Goal: Task Accomplishment & Management: Manage account settings

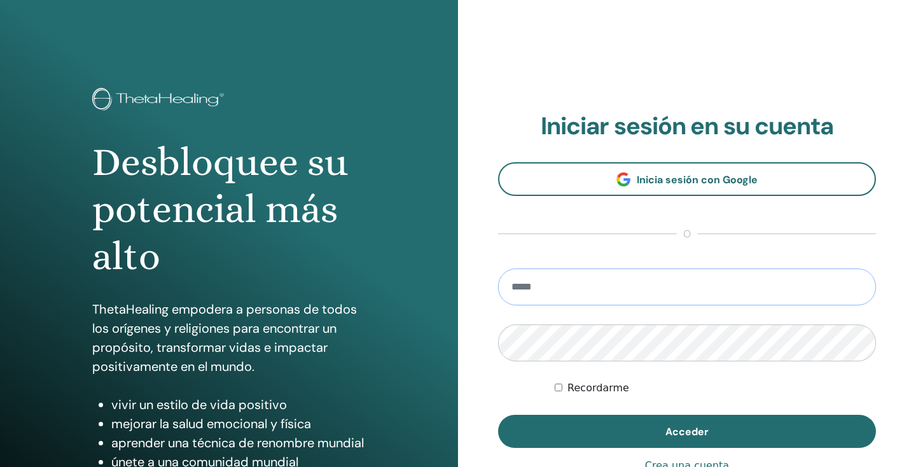
type input "**********"
click at [687, 431] on button "Acceder" at bounding box center [687, 431] width 378 height 33
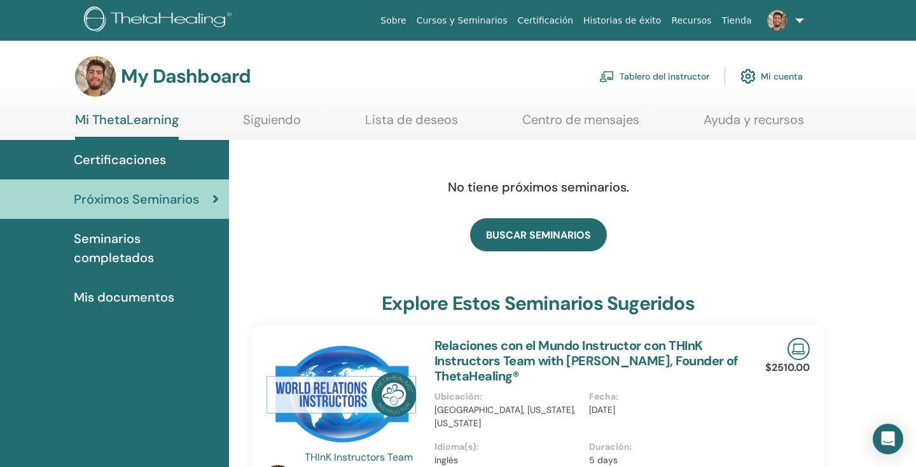
click at [683, 77] on link "Tablero del instructor" at bounding box center [654, 76] width 110 height 28
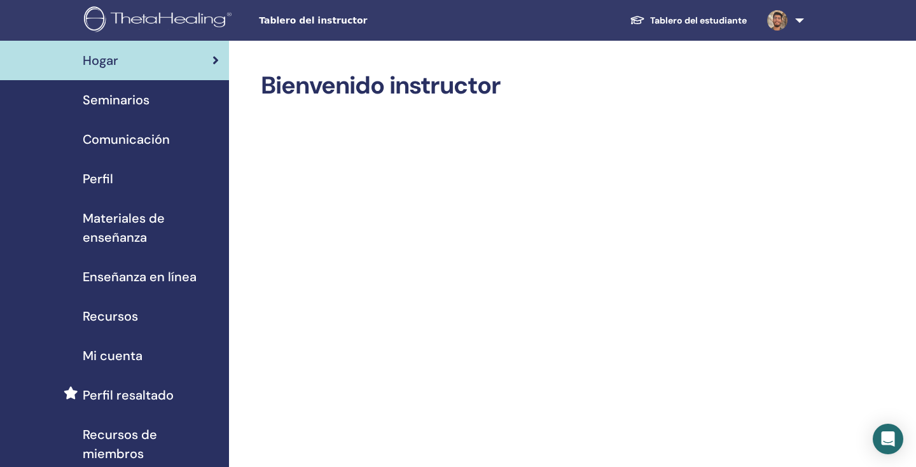
click at [118, 181] on div "Perfil" at bounding box center [114, 178] width 209 height 19
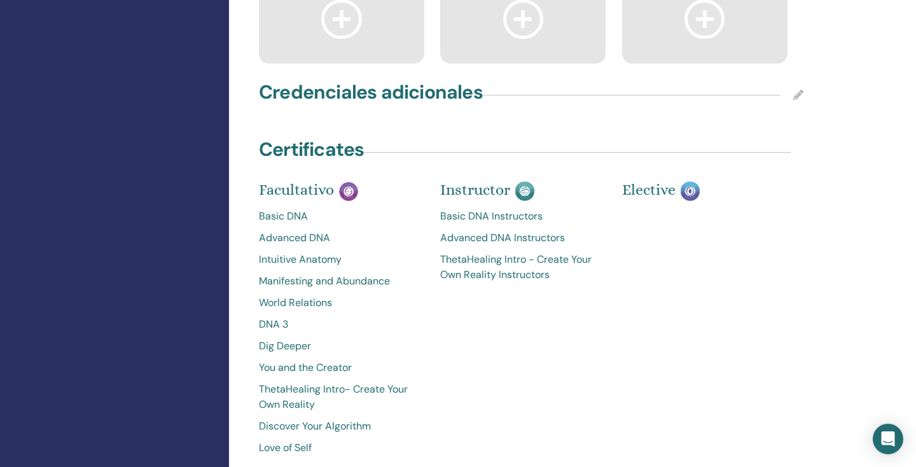
scroll to position [2170, 0]
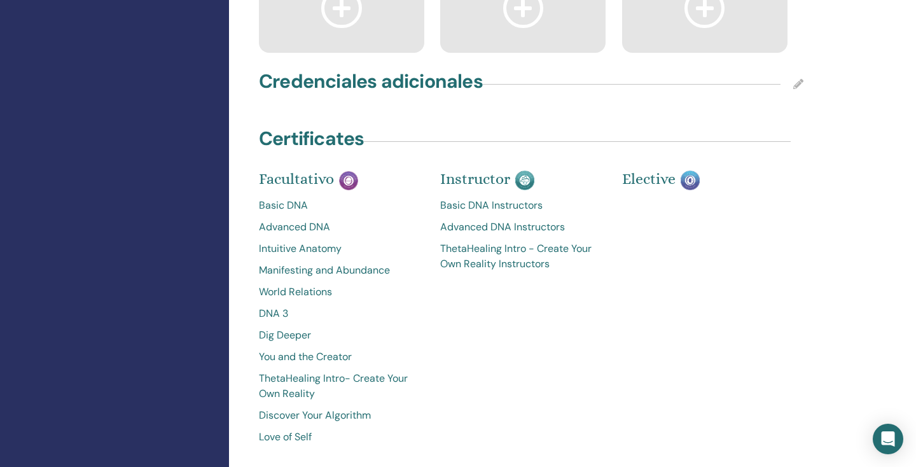
click at [797, 89] on icon at bounding box center [798, 84] width 10 height 10
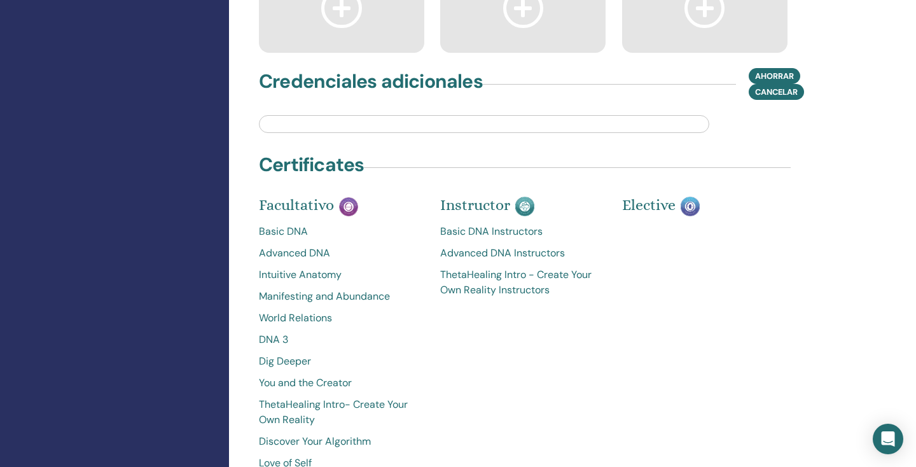
click at [594, 133] on input "text" at bounding box center [484, 124] width 450 height 18
click at [692, 183] on div "Certificates" at bounding box center [530, 167] width 559 height 32
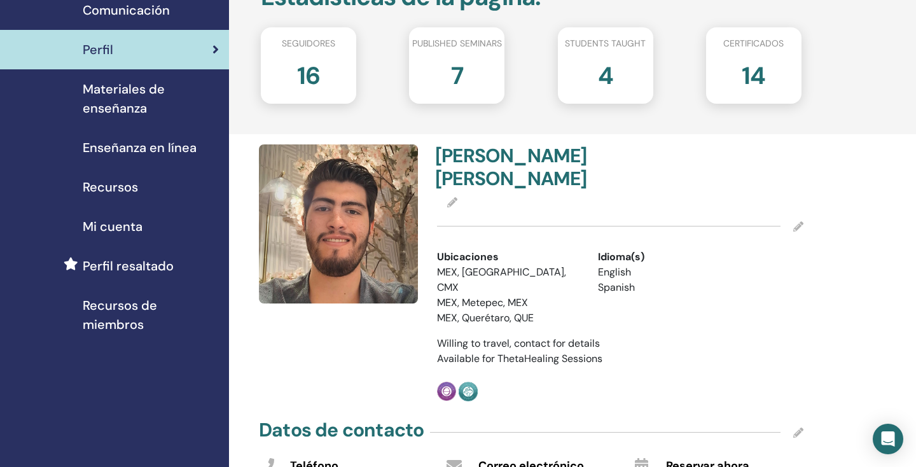
scroll to position [123, 0]
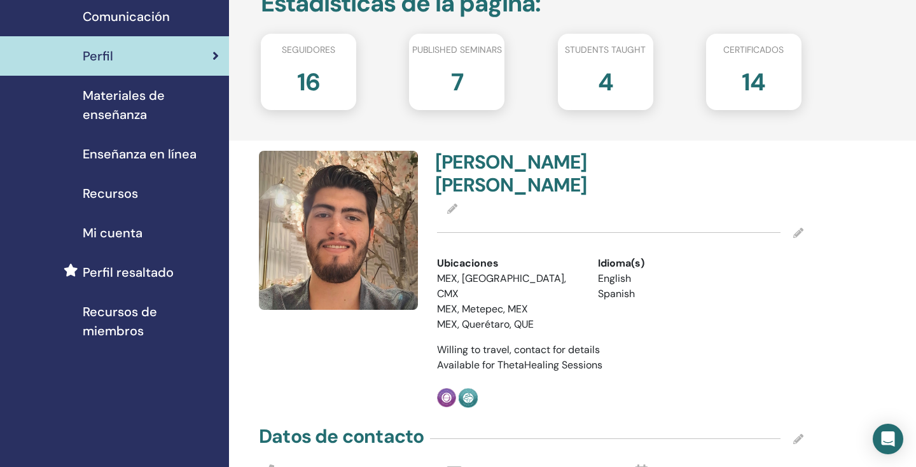
click at [797, 238] on icon at bounding box center [798, 233] width 10 height 10
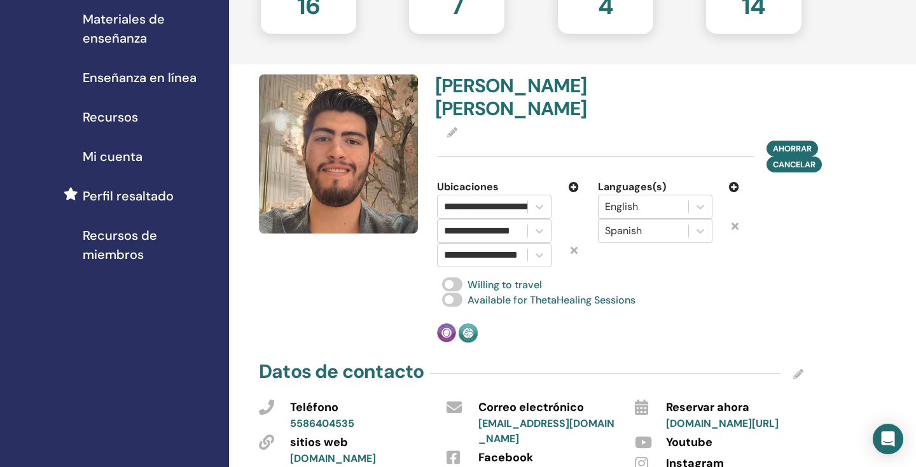
scroll to position [205, 0]
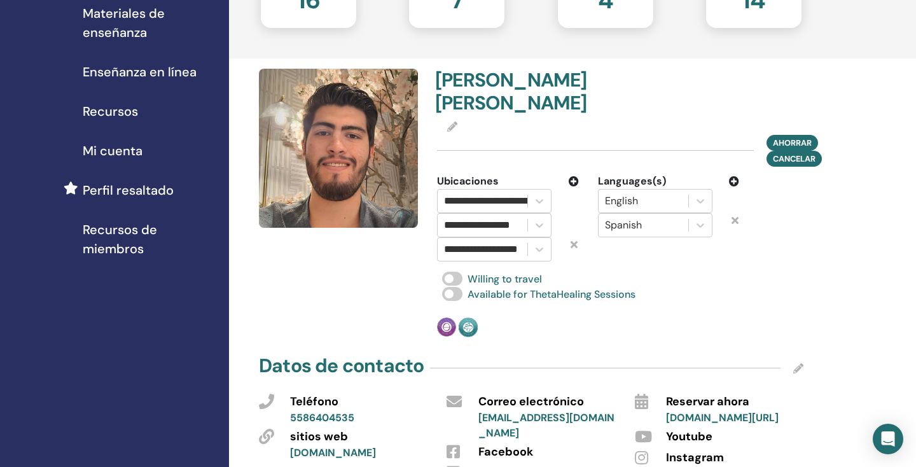
click at [572, 186] on icon at bounding box center [573, 181] width 10 height 10
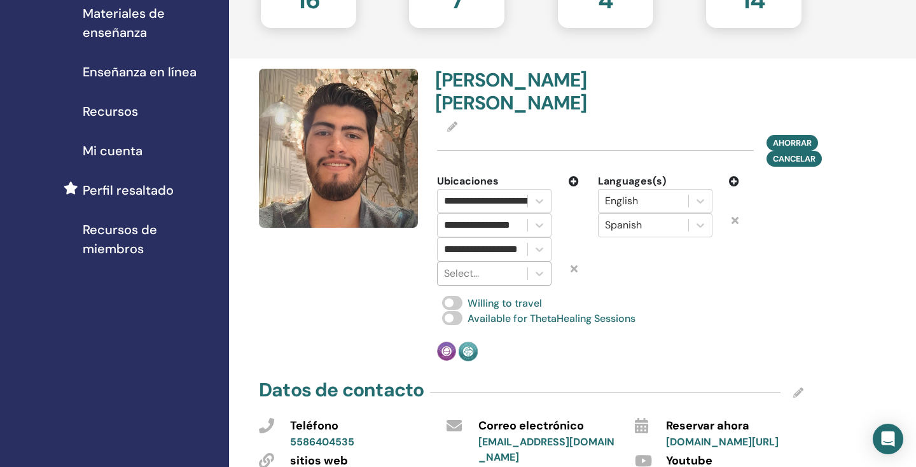
click at [492, 285] on div "Select..." at bounding box center [482, 273] width 90 height 23
click at [489, 282] on div at bounding box center [482, 273] width 77 height 18
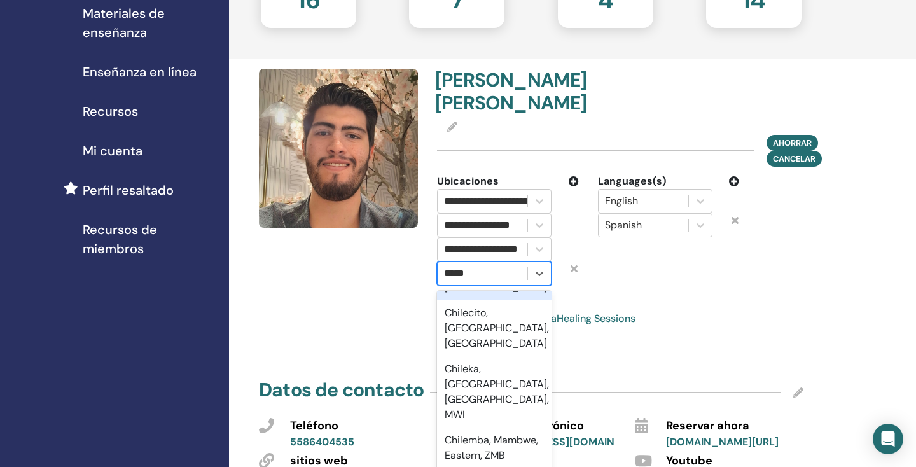
type input "*****"
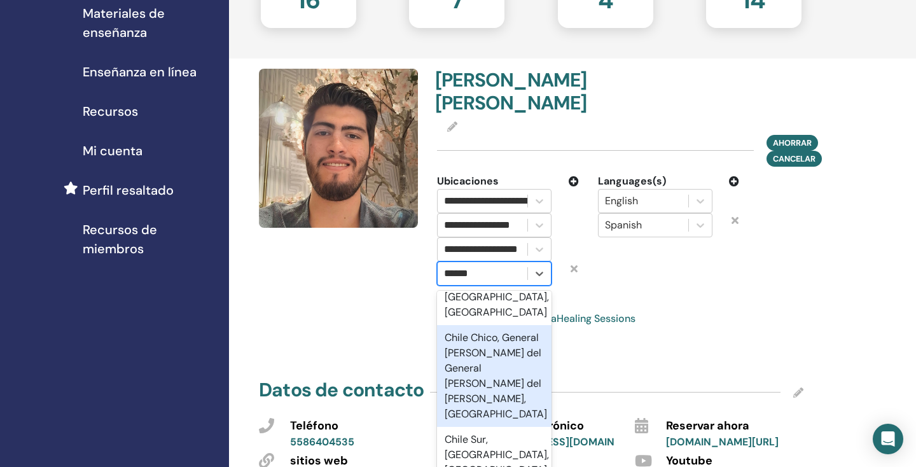
scroll to position [64, 0]
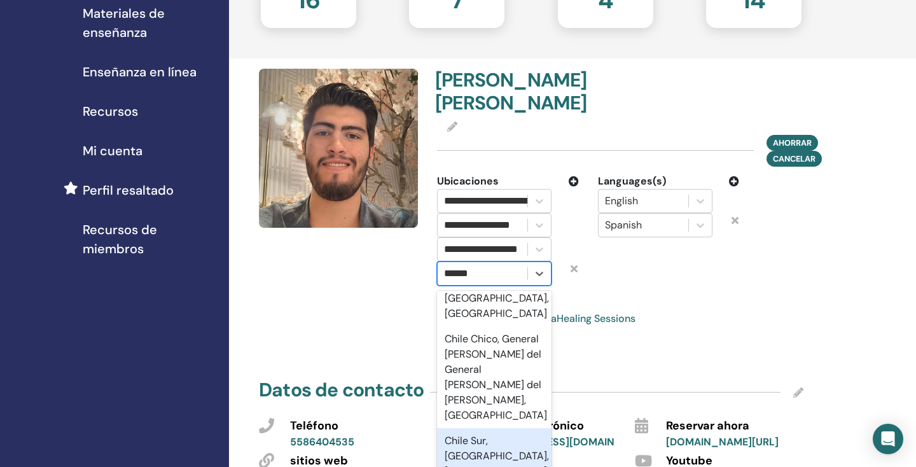
click at [522, 436] on div "Chile Sur, Viña del Mar, Valparaíso, CHL" at bounding box center [494, 463] width 114 height 71
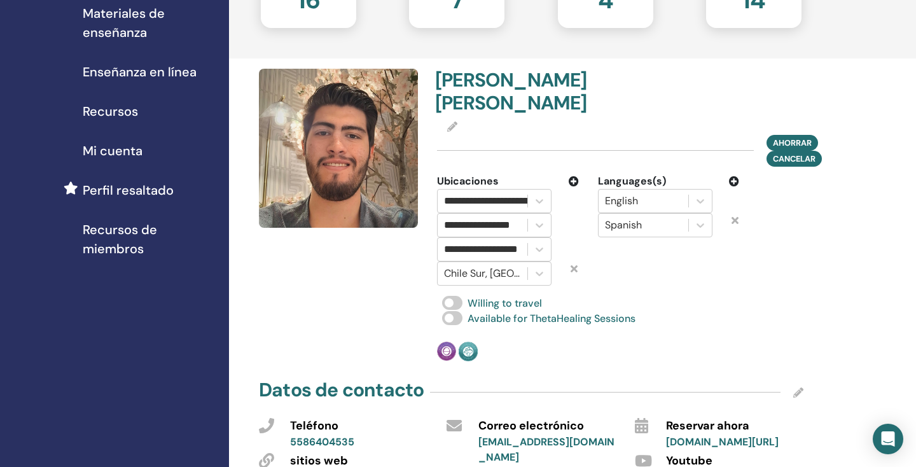
click at [568, 186] on icon at bounding box center [573, 181] width 10 height 10
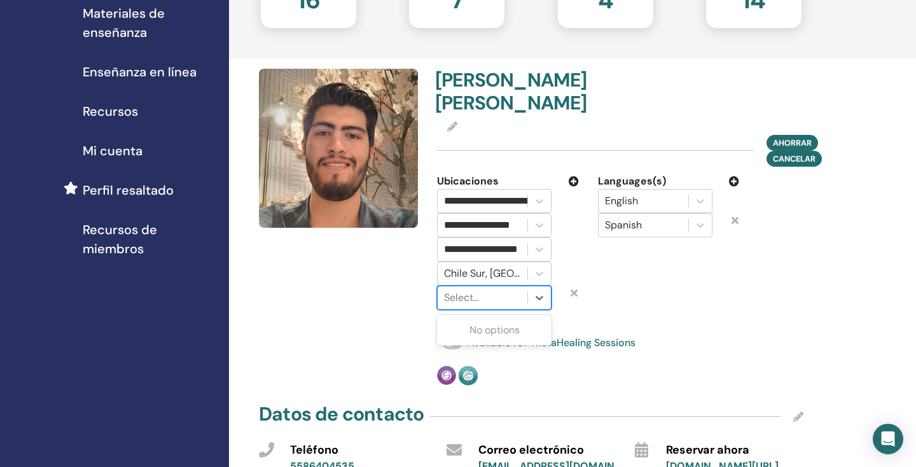
click at [481, 309] on div "Select..." at bounding box center [482, 297] width 90 height 23
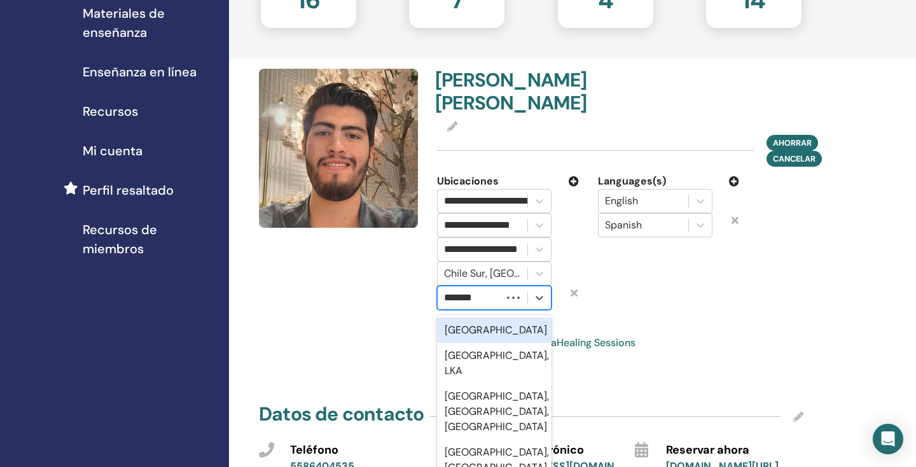
type input "********"
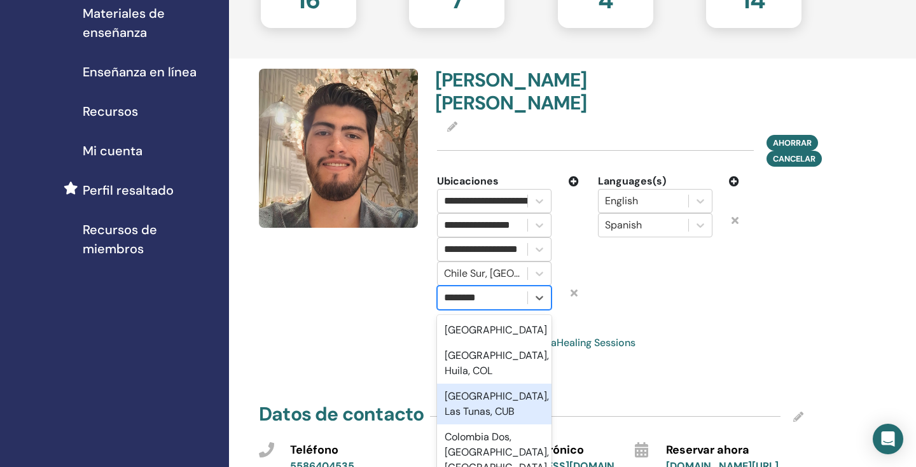
scroll to position [0, 0]
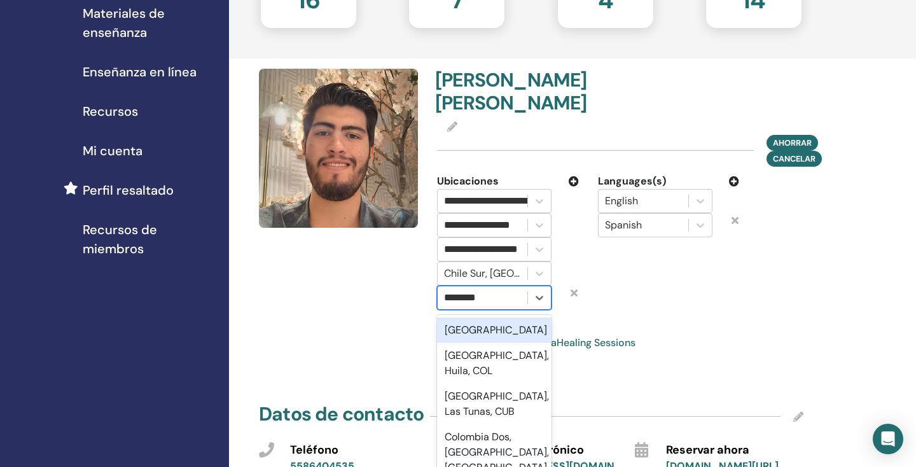
click at [517, 343] on div "Colombia" at bounding box center [494, 329] width 114 height 25
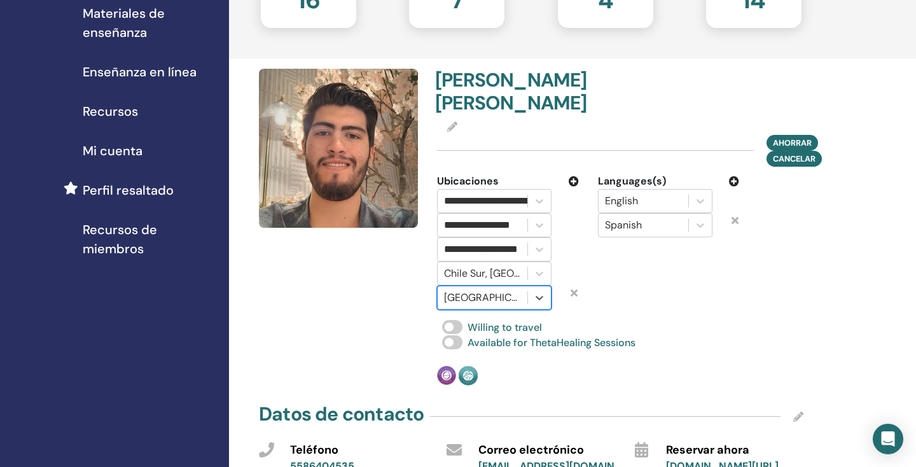
click at [573, 189] on div "Ubicaciones" at bounding box center [508, 181] width 142 height 15
click at [573, 186] on icon at bounding box center [573, 181] width 10 height 10
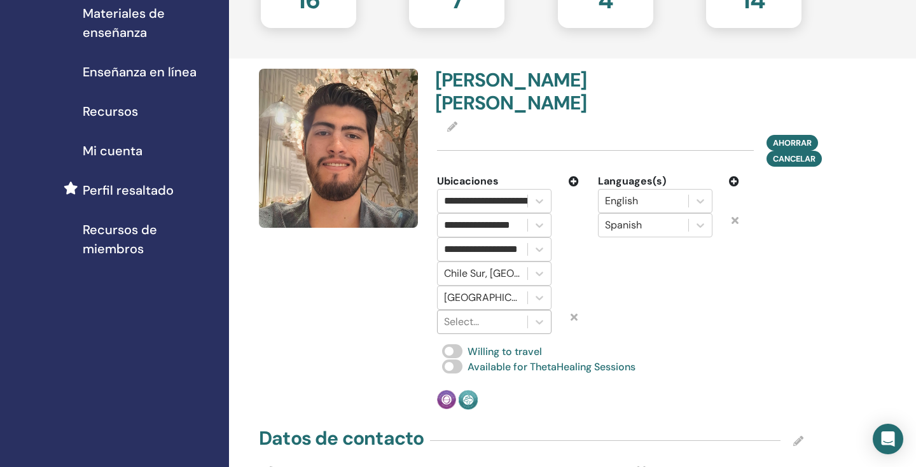
click at [490, 331] on div at bounding box center [482, 322] width 77 height 18
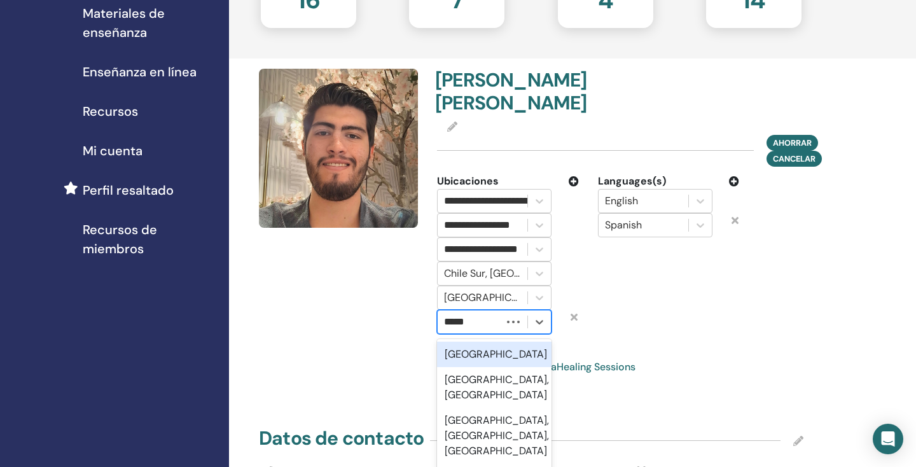
type input "******"
click at [488, 367] on div "El Salvador" at bounding box center [494, 353] width 114 height 25
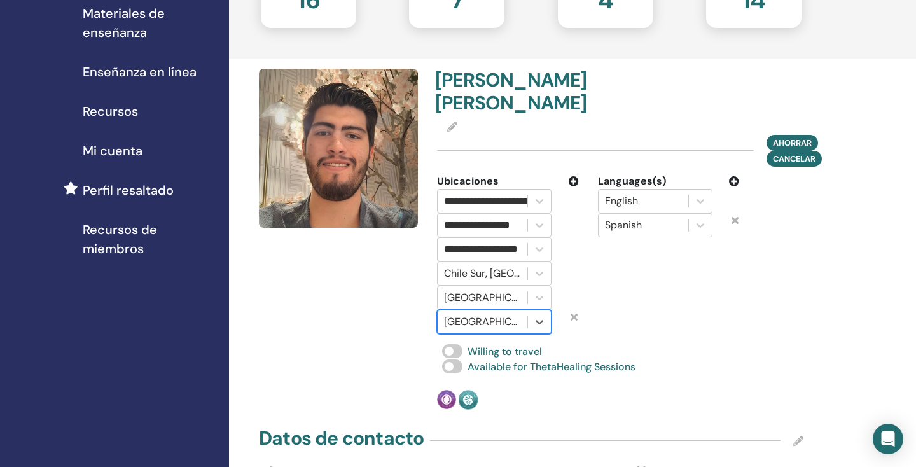
click at [573, 186] on icon at bounding box center [573, 181] width 10 height 10
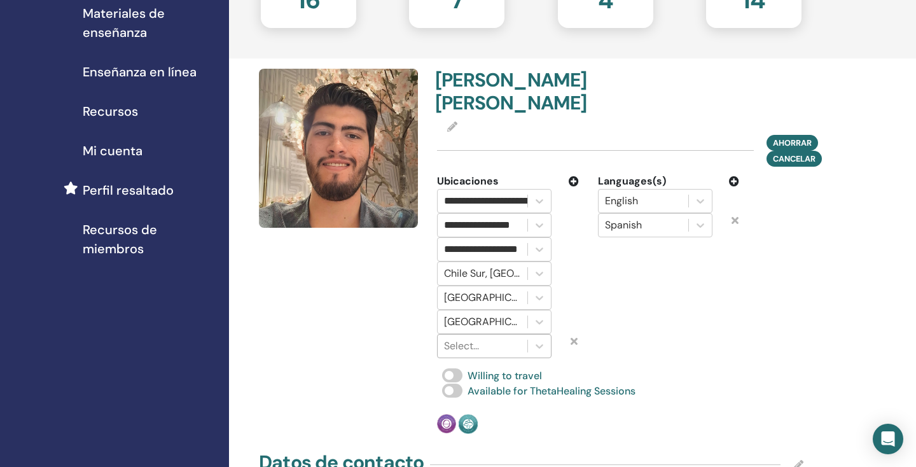
click at [486, 355] on div at bounding box center [482, 346] width 77 height 18
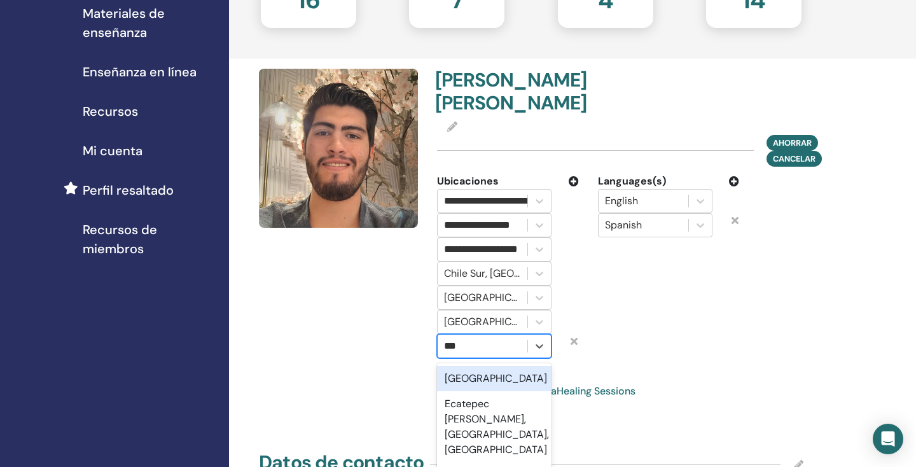
type input "****"
click at [526, 391] on div "Ecuador" at bounding box center [494, 378] width 114 height 25
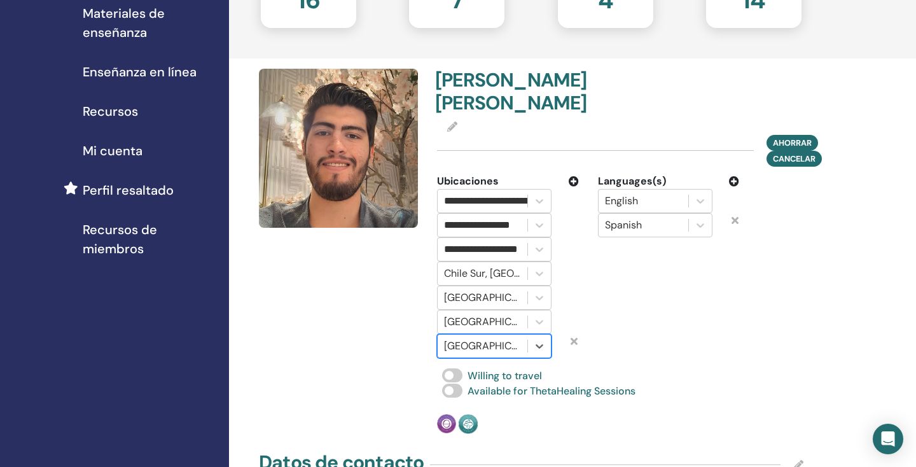
click at [572, 186] on icon at bounding box center [573, 181] width 10 height 10
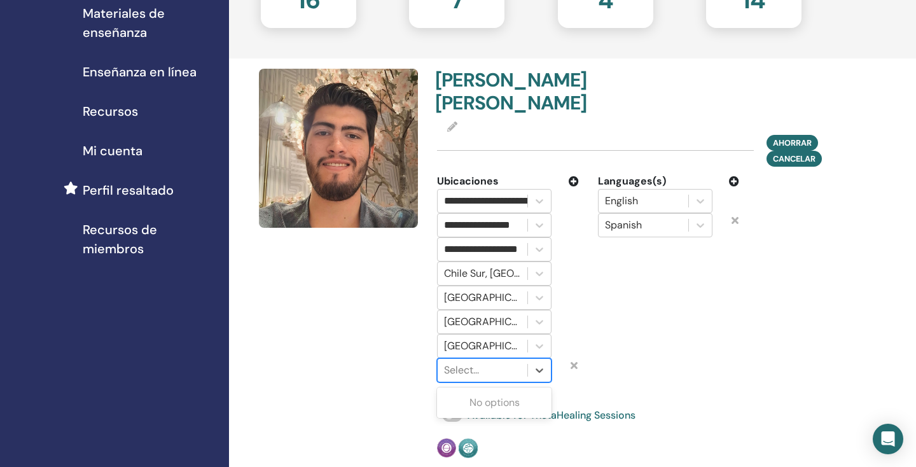
click at [472, 381] on div "Select..." at bounding box center [482, 370] width 90 height 23
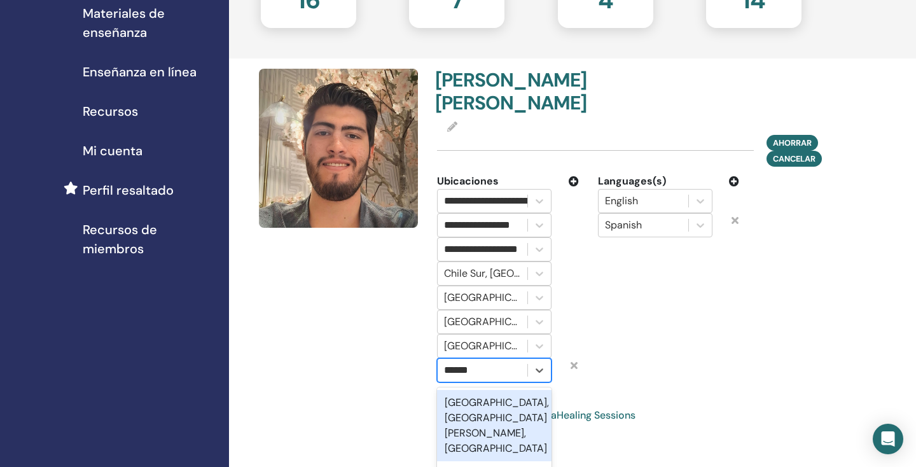
type input "*******"
click at [483, 437] on div "Monterrey, Nuevo León, MEX" at bounding box center [494, 425] width 114 height 71
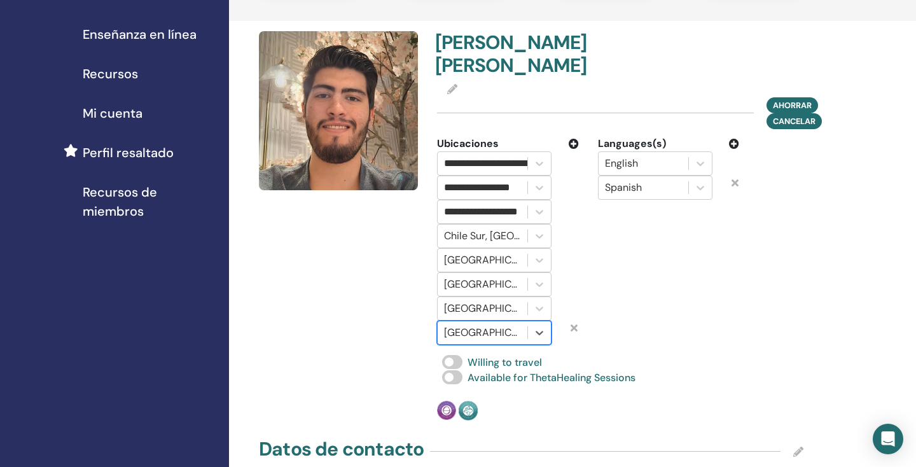
scroll to position [275, 0]
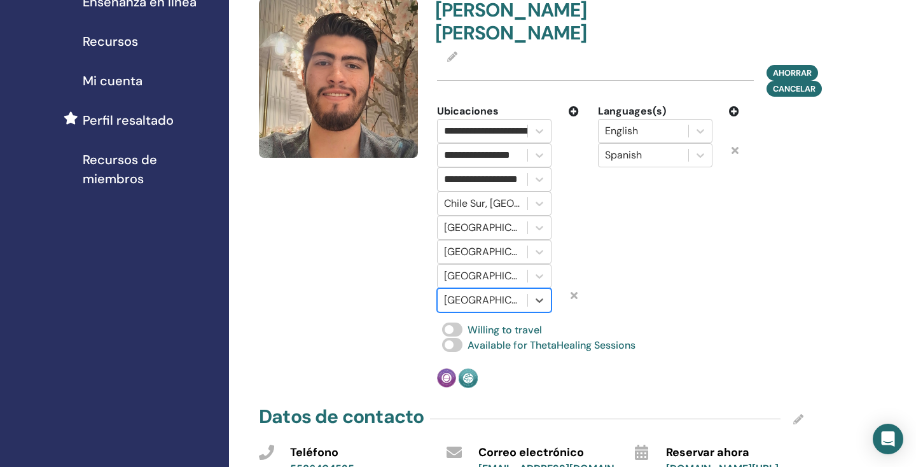
click at [578, 116] on icon at bounding box center [573, 111] width 10 height 10
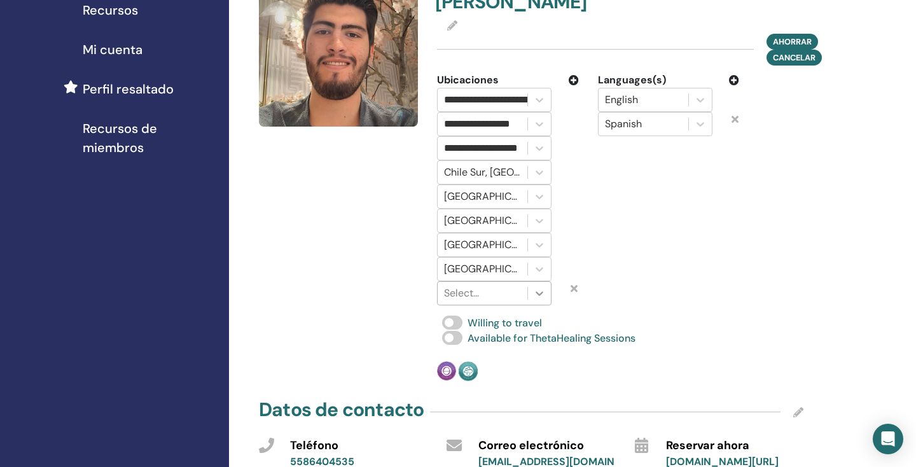
scroll to position [331, 0]
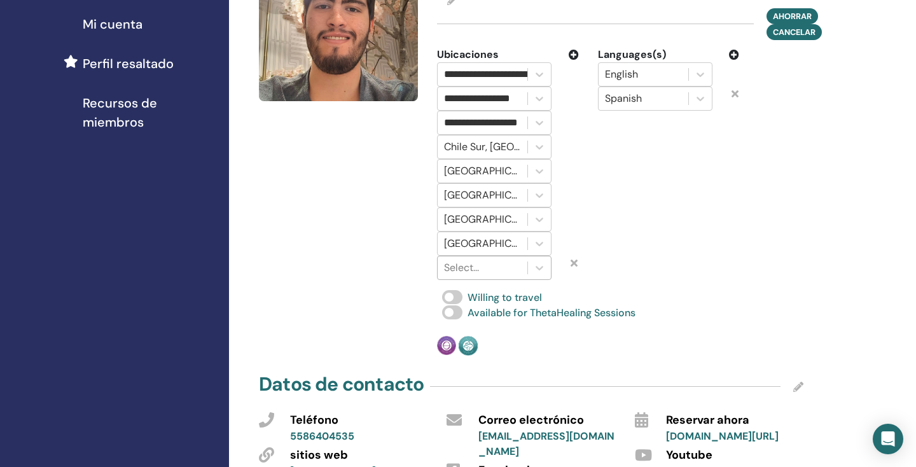
click at [497, 277] on div at bounding box center [482, 268] width 77 height 18
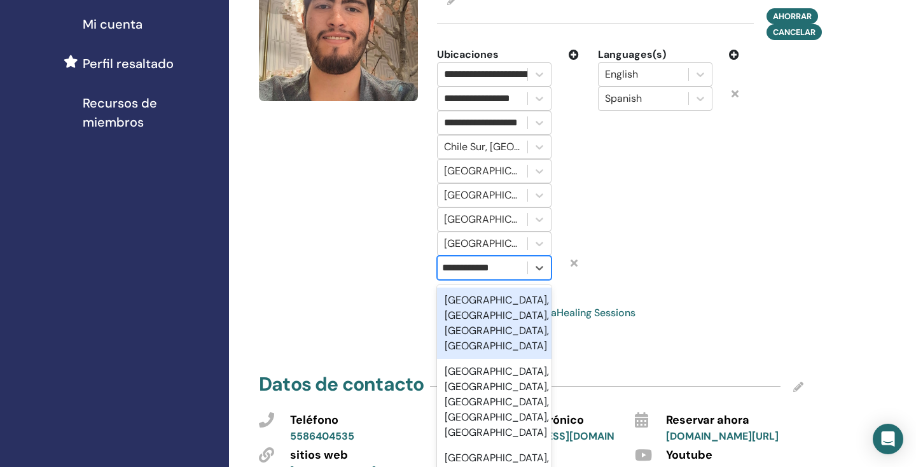
scroll to position [0, 0]
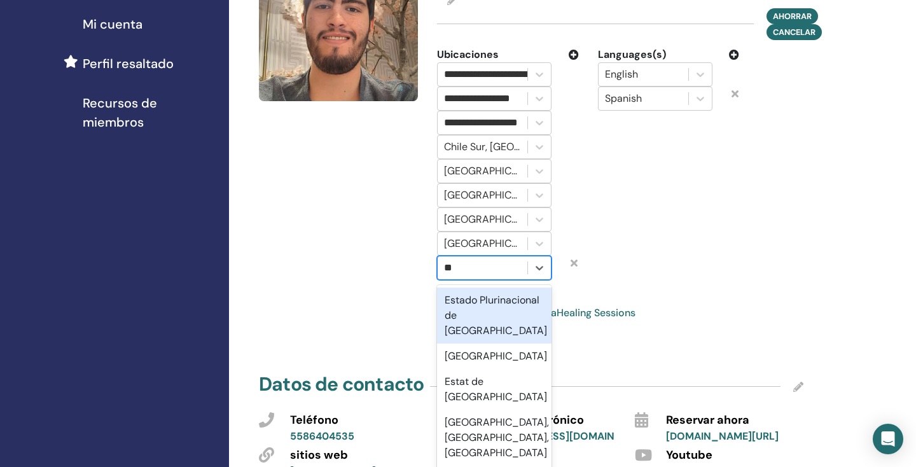
type input "*"
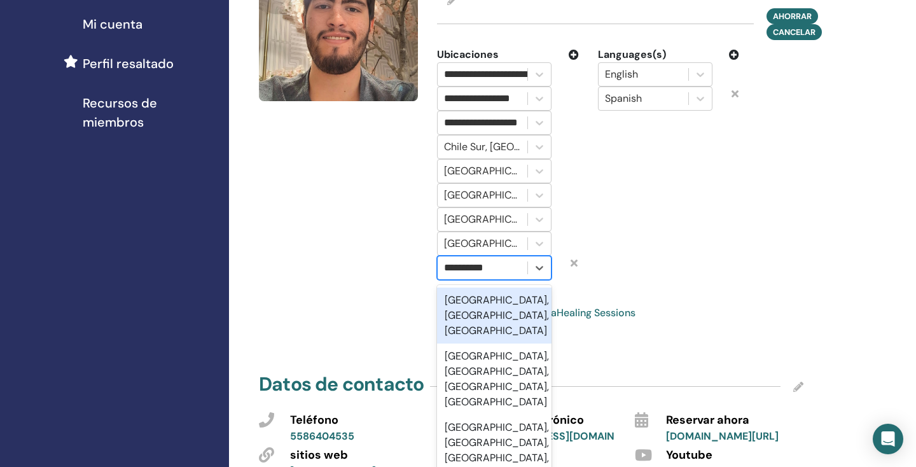
type input "**********"
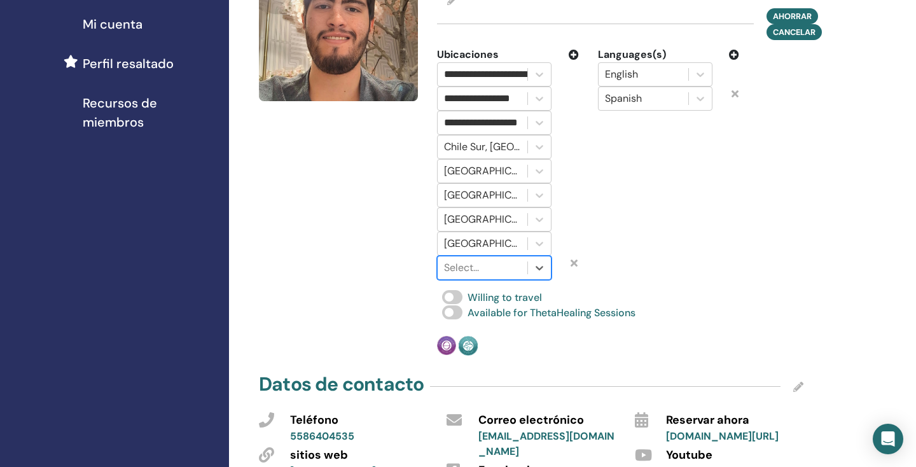
drag, startPoint x: 518, startPoint y: 283, endPoint x: 429, endPoint y: 280, distance: 88.4
click at [429, 280] on div "Select is focused ,type to refine list, press Down to open the menu, Select..." at bounding box center [494, 268] width 134 height 24
click at [469, 275] on div "Select..." at bounding box center [482, 267] width 77 height 15
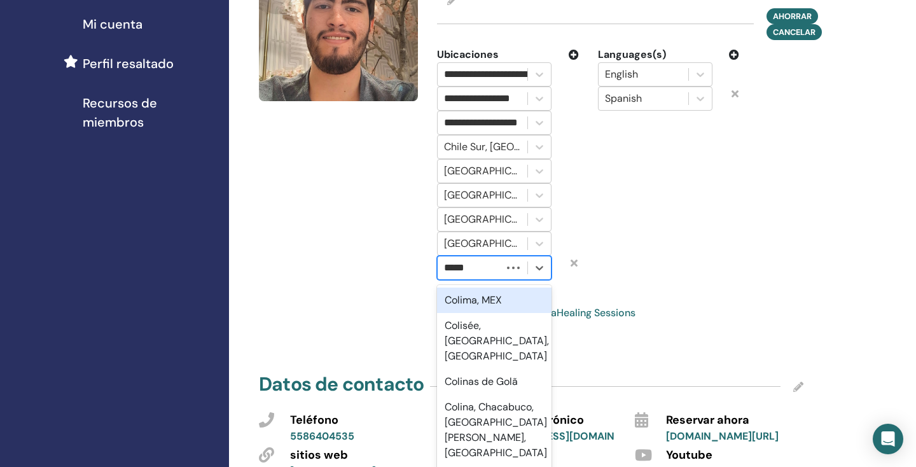
type input "******"
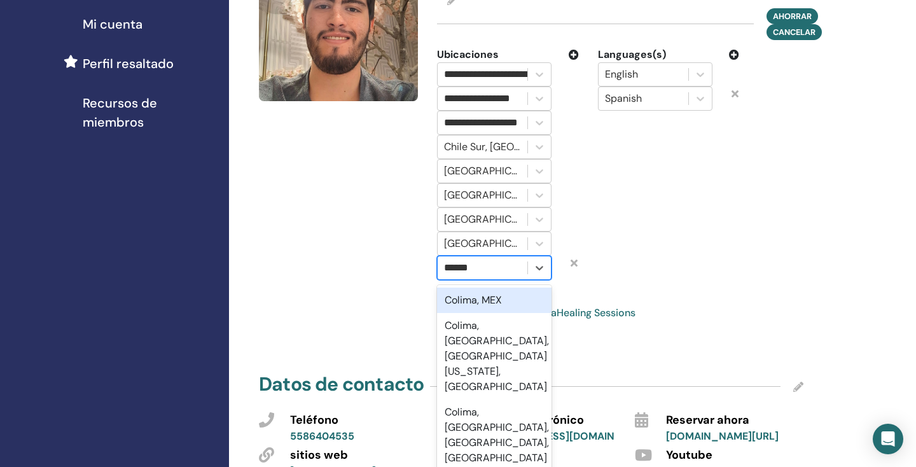
click at [499, 313] on div "Colima, MEX" at bounding box center [494, 299] width 114 height 25
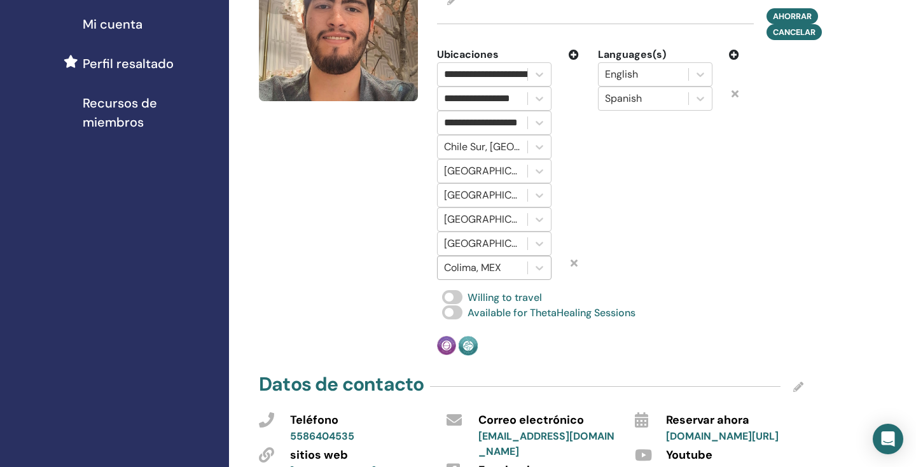
click at [567, 62] on div "Ubicaciones" at bounding box center [508, 54] width 142 height 15
click at [572, 60] on icon at bounding box center [573, 55] width 10 height 10
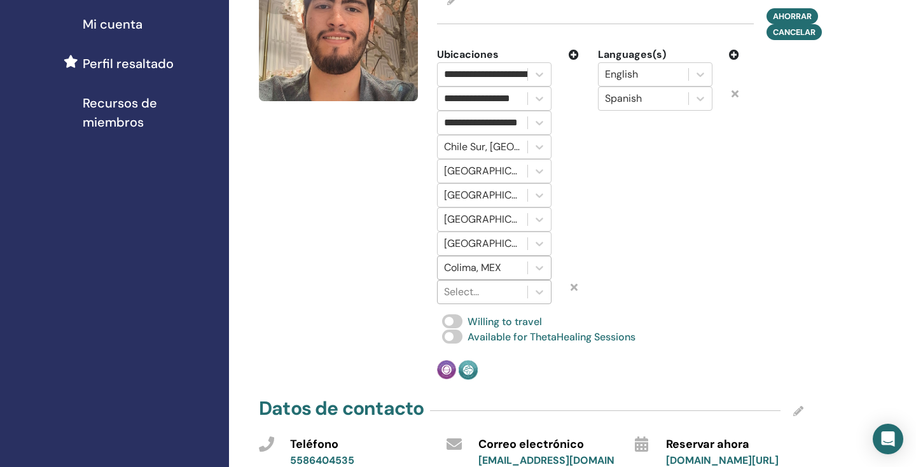
click at [472, 299] on div "Select..." at bounding box center [482, 291] width 77 height 15
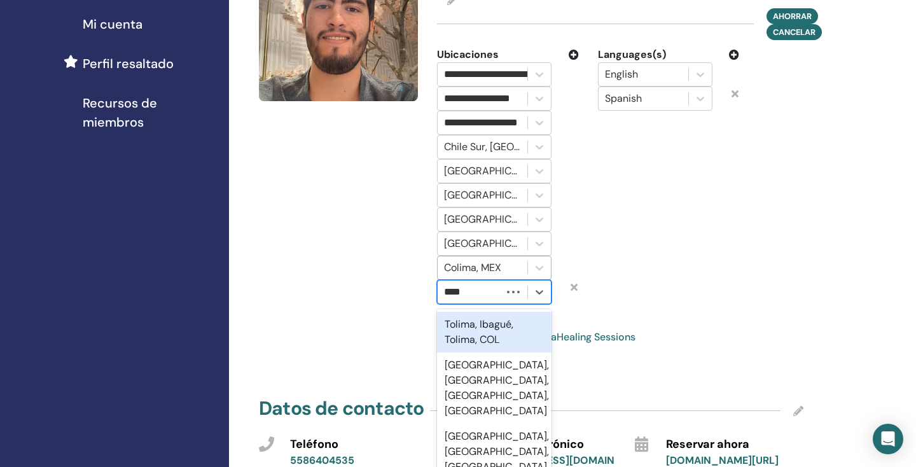
type input "*****"
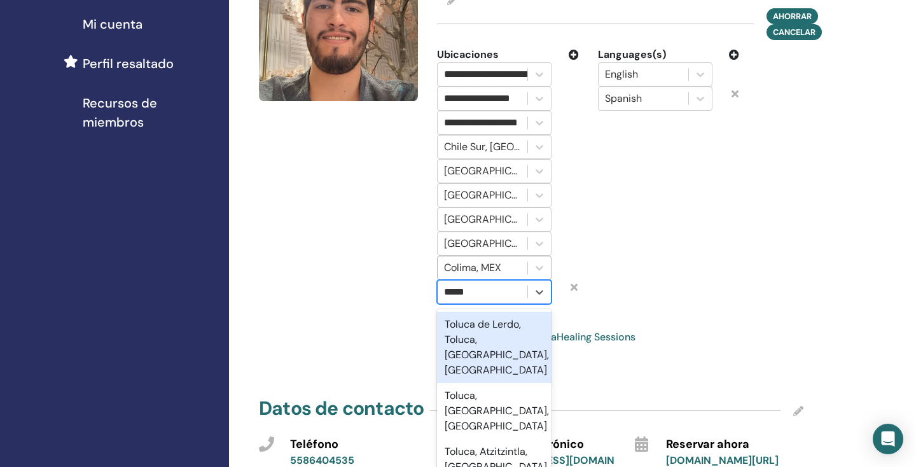
click at [487, 352] on div "Toluca de Lerdo, Toluca, México, MEX" at bounding box center [494, 347] width 114 height 71
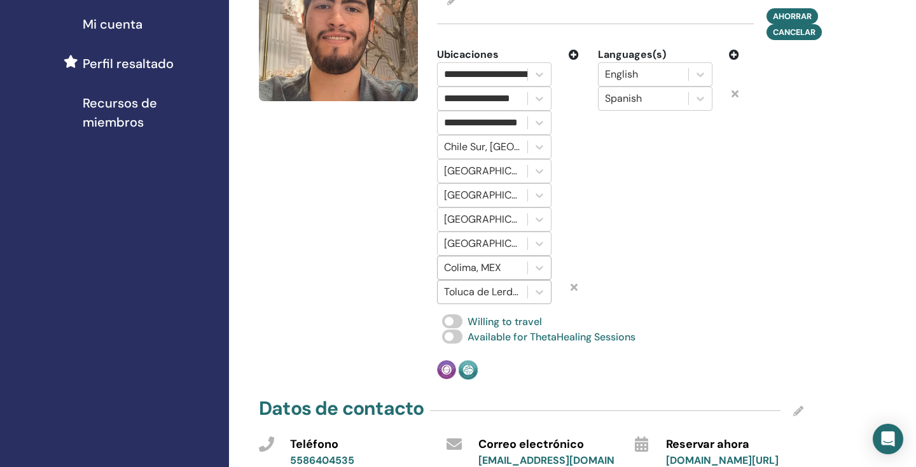
click at [575, 60] on icon at bounding box center [573, 55] width 10 height 10
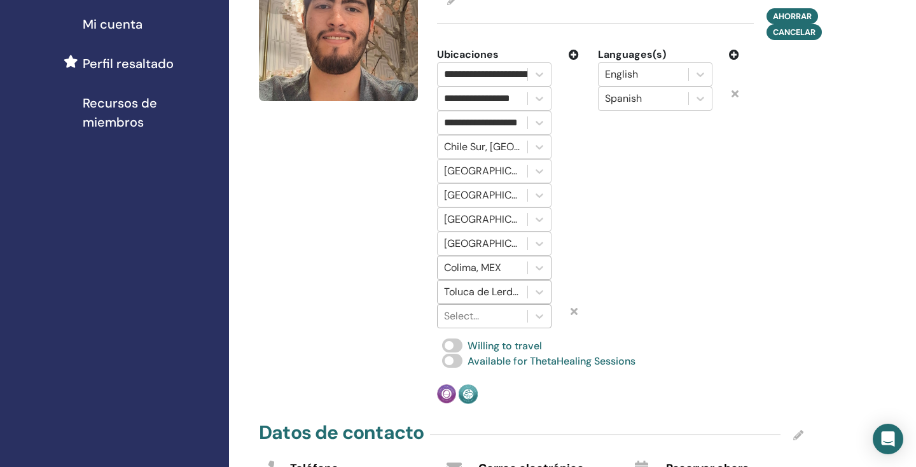
click at [489, 325] on div at bounding box center [482, 316] width 77 height 18
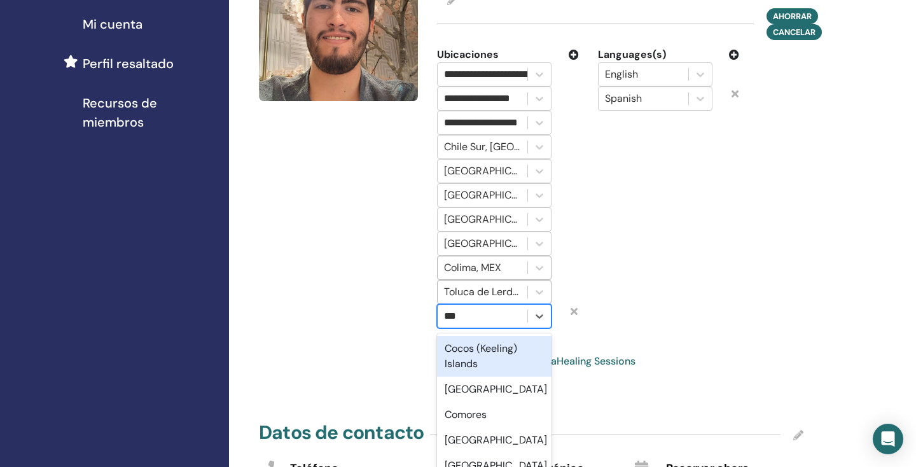
type input "****"
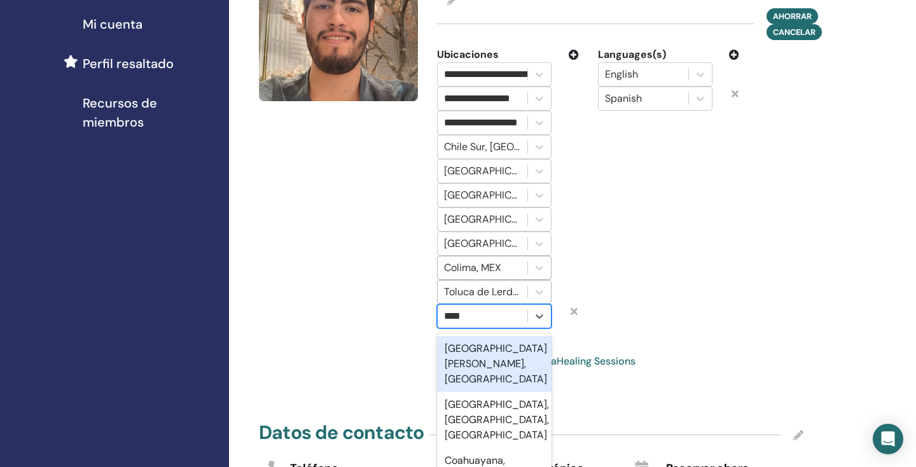
click at [475, 383] on div "Coahuila de Zaragoza, MEX" at bounding box center [494, 364] width 114 height 56
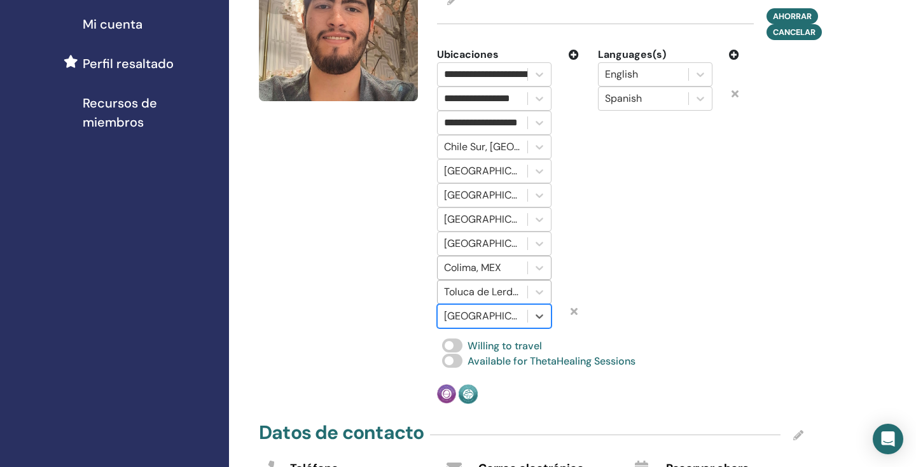
click at [574, 60] on icon at bounding box center [573, 55] width 10 height 10
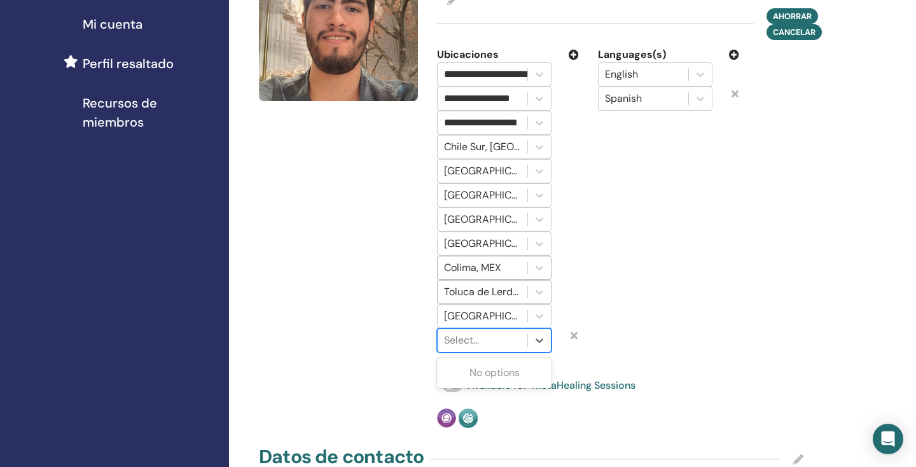
click at [485, 349] on div at bounding box center [482, 340] width 77 height 18
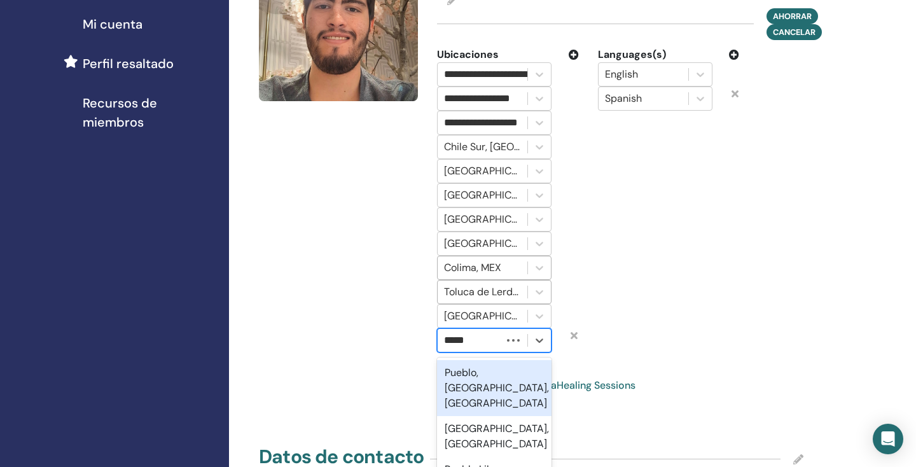
type input "******"
click at [511, 395] on div "Puebla, MEX" at bounding box center [494, 380] width 114 height 41
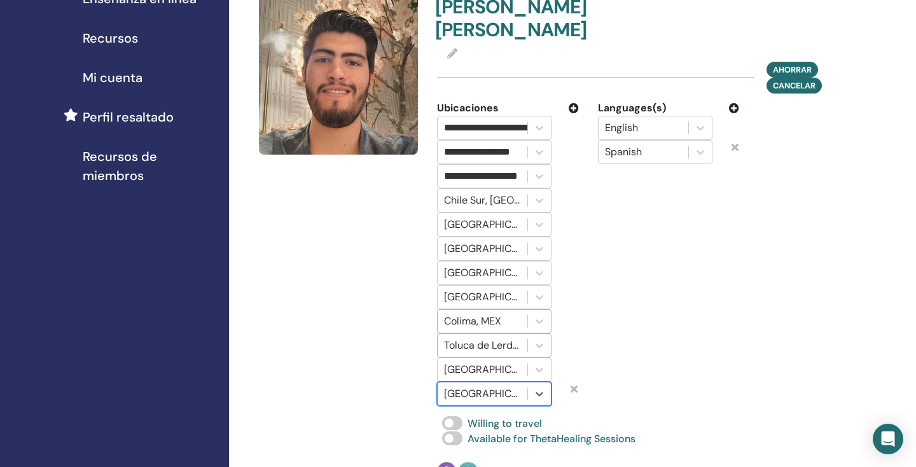
scroll to position [242, 0]
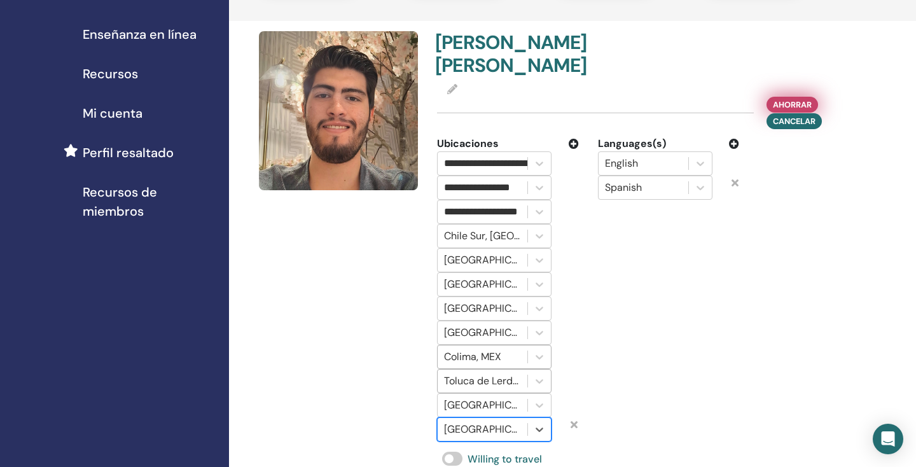
click at [785, 111] on span "Ahorrar" at bounding box center [791, 104] width 39 height 13
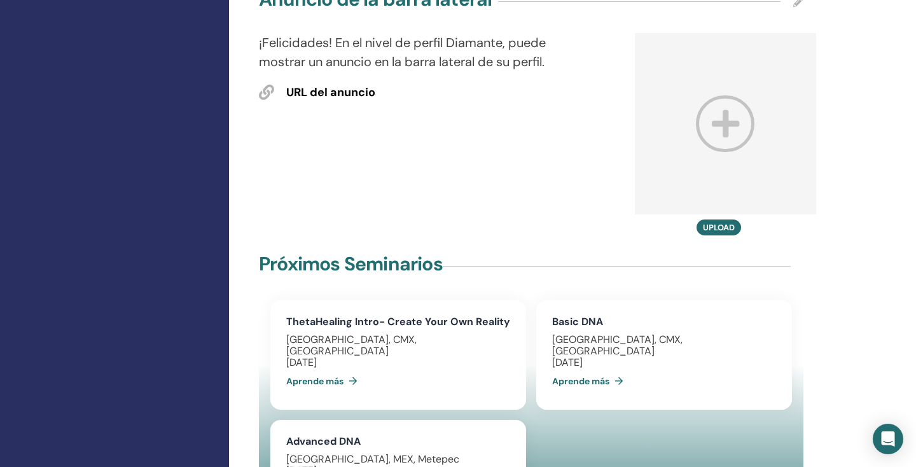
scroll to position [767, 0]
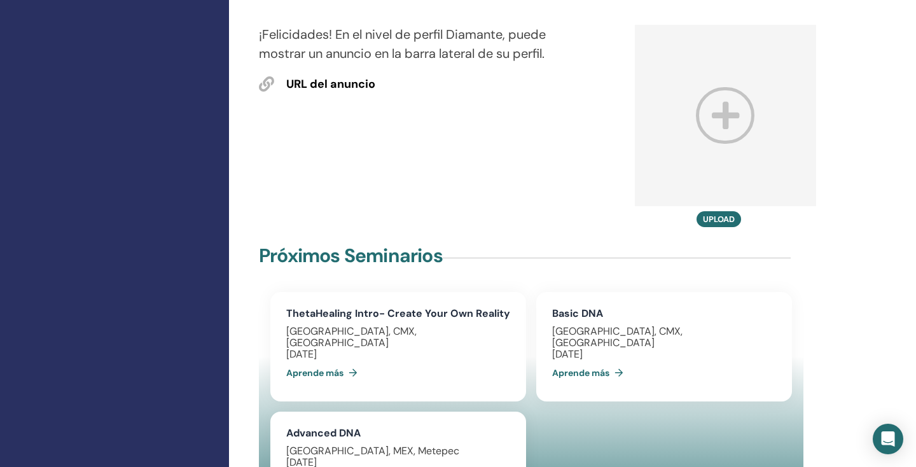
click at [730, 144] on icon at bounding box center [725, 115] width 59 height 57
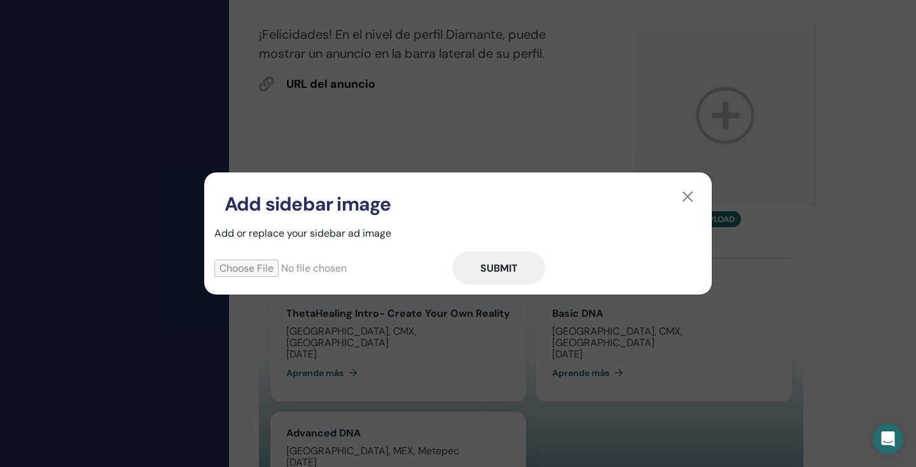
click at [270, 266] on input "file" at bounding box center [333, 267] width 238 height 17
type input "**********"
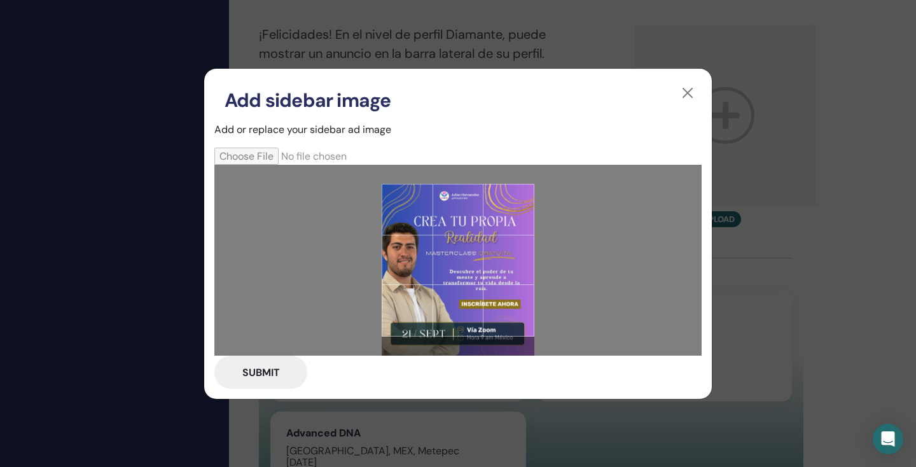
drag, startPoint x: 504, startPoint y: 231, endPoint x: 503, endPoint y: 261, distance: 29.9
click at [503, 261] on div at bounding box center [457, 260] width 153 height 153
drag, startPoint x: 534, startPoint y: 338, endPoint x: 537, endPoint y: 354, distance: 16.2
click at [537, 354] on div at bounding box center [457, 260] width 487 height 191
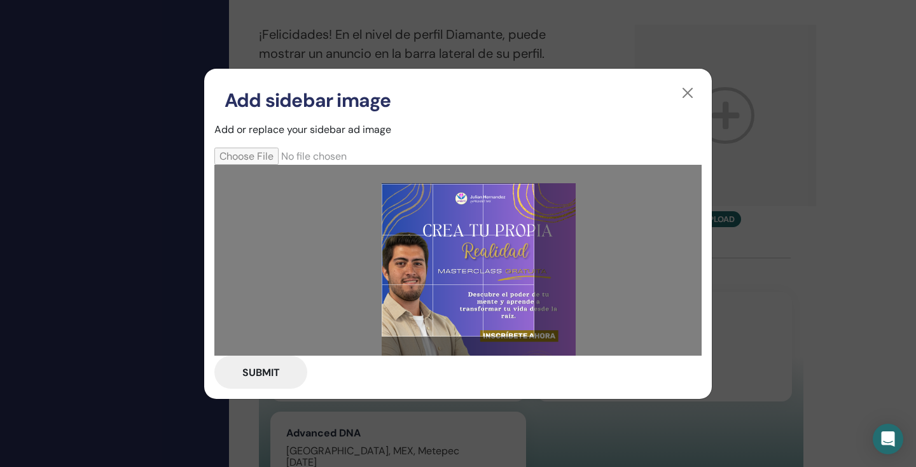
drag, startPoint x: 443, startPoint y: 282, endPoint x: 493, endPoint y: 307, distance: 55.7
click at [493, 307] on div at bounding box center [457, 260] width 153 height 153
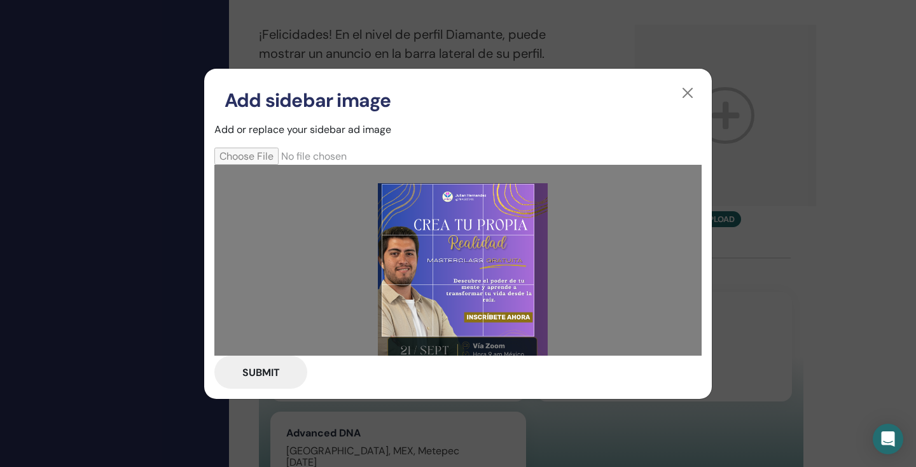
click at [499, 299] on div at bounding box center [457, 260] width 153 height 153
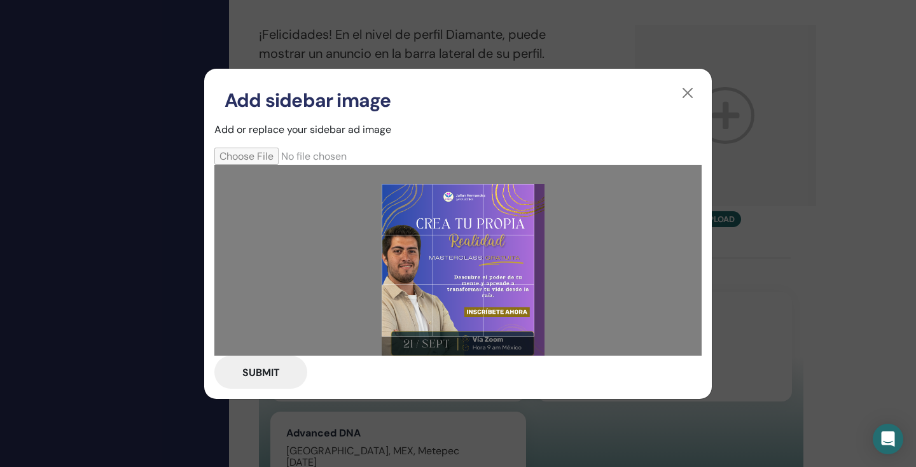
click at [500, 278] on div at bounding box center [457, 260] width 153 height 153
click at [258, 371] on button "Submit" at bounding box center [260, 371] width 93 height 33
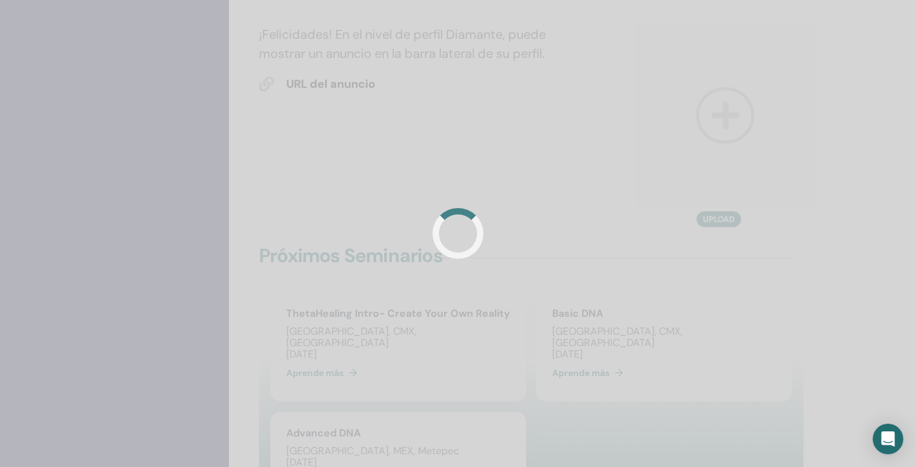
click at [284, 371] on div at bounding box center [458, 233] width 916 height 467
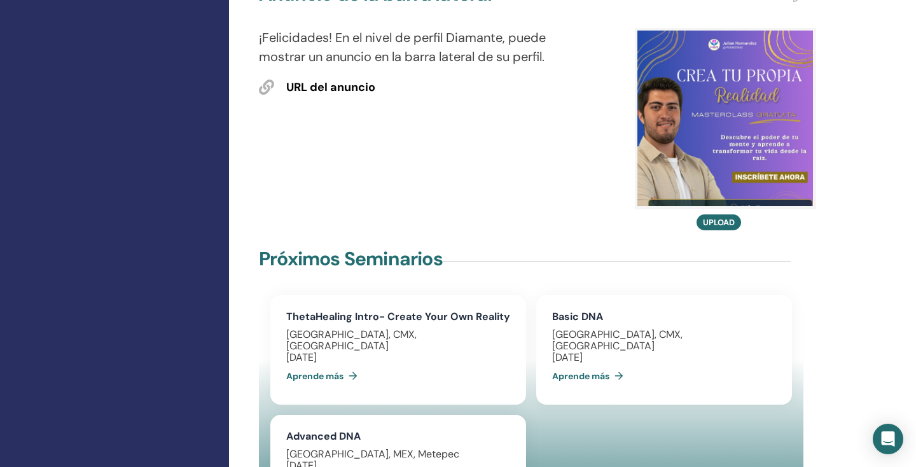
scroll to position [764, 0]
click at [352, 96] on span "URL del anuncio" at bounding box center [330, 87] width 89 height 17
click at [394, 123] on input "text" at bounding box center [367, 114] width 163 height 18
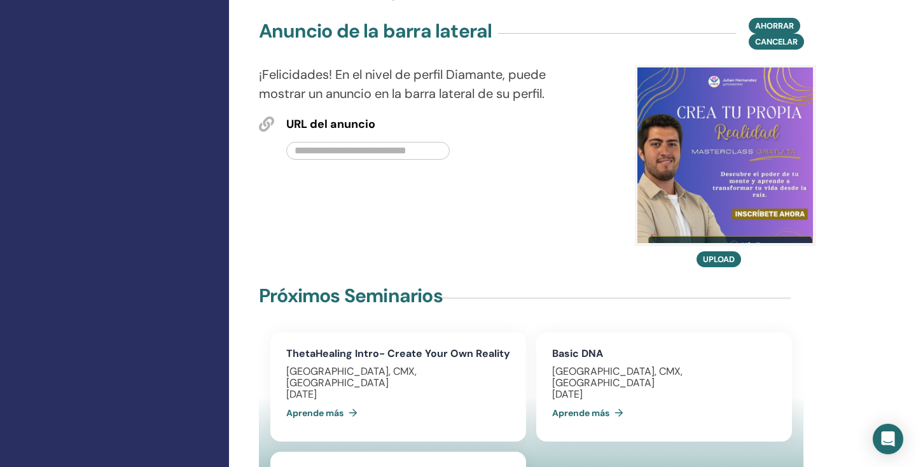
scroll to position [720, 0]
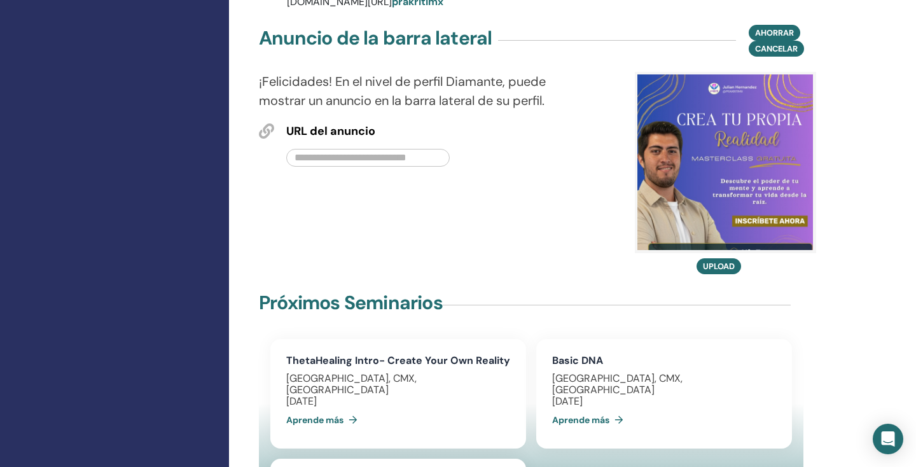
paste input "**********"
type input "**********"
click at [513, 215] on div "**********" at bounding box center [413, 173] width 329 height 202
click at [786, 39] on span "Ahorrar" at bounding box center [774, 32] width 39 height 13
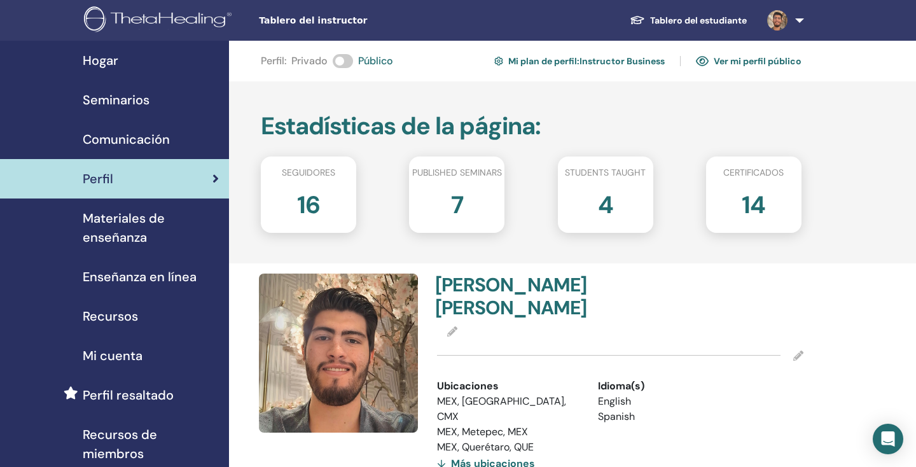
scroll to position [0, 0]
click at [747, 58] on link "Ver mi perfil público" at bounding box center [749, 61] width 106 height 20
